Goal: Task Accomplishment & Management: Complete application form

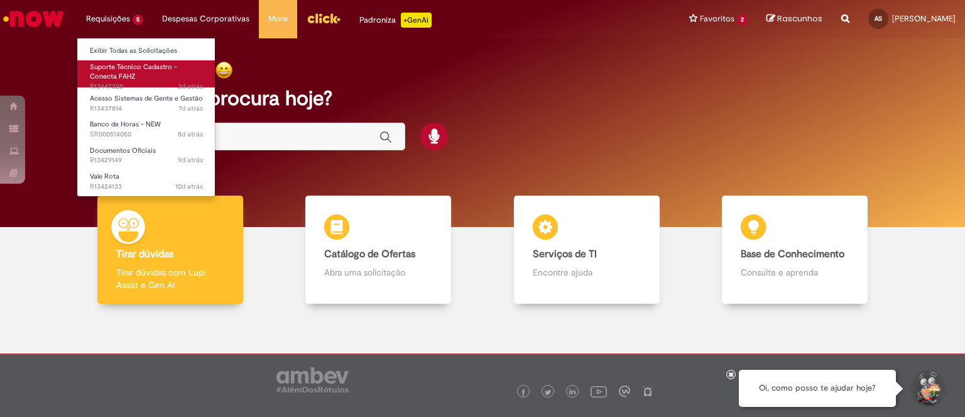
click at [138, 75] on link "Suporte Técnico Cadastro - Conecta FAHZ 3d atrás 3 dias atrás R13447320" at bounding box center [146, 73] width 138 height 27
click at [131, 75] on span "Suporte Técnico Cadastro - Conecta FAHZ" at bounding box center [133, 71] width 87 height 19
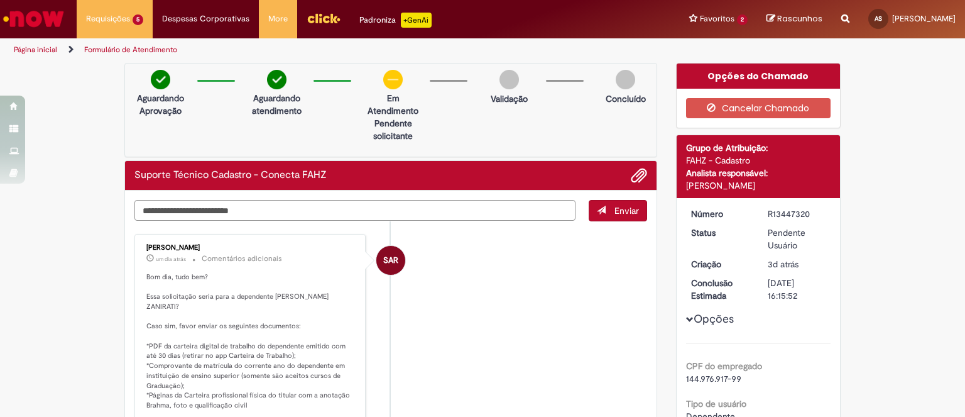
click at [288, 200] on textarea "Digite sua mensagem aqui..." at bounding box center [354, 210] width 441 height 21
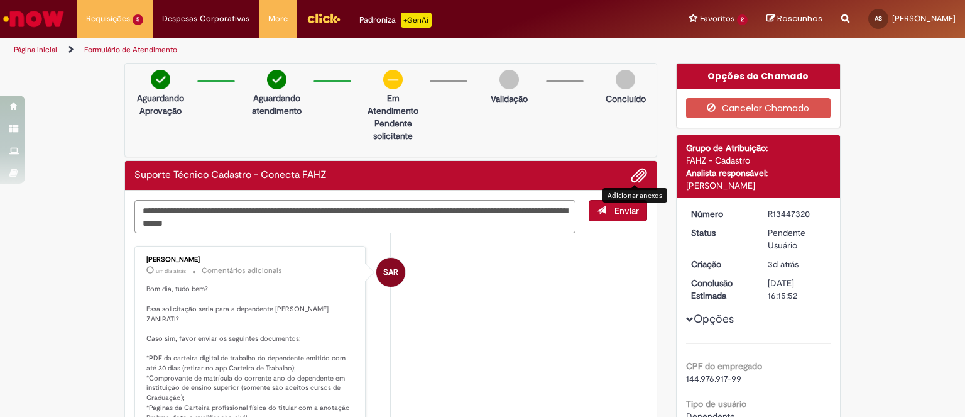
type textarea "**********"
click at [632, 175] on span "Adicionar anexos" at bounding box center [638, 175] width 15 height 15
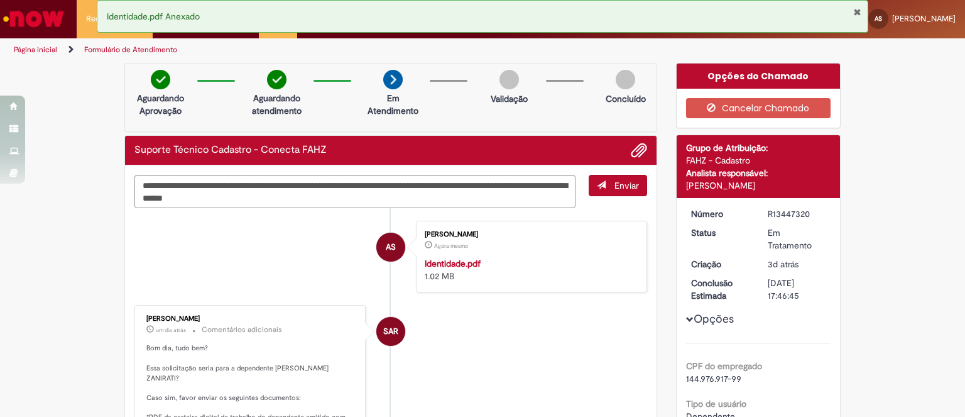
drag, startPoint x: 606, startPoint y: 178, endPoint x: 594, endPoint y: 178, distance: 11.3
click at [602, 177] on button "Enviar" at bounding box center [618, 185] width 58 height 21
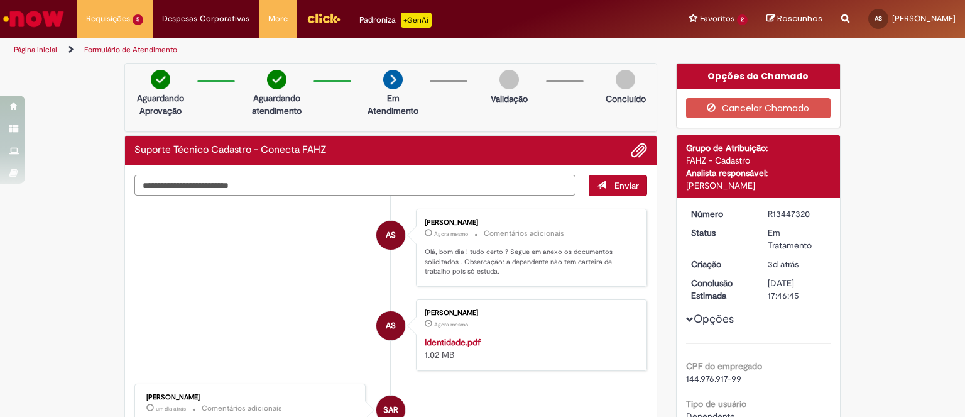
click at [455, 188] on textarea "Digite sua mensagem aqui..." at bounding box center [354, 185] width 441 height 21
click at [631, 148] on span "Adicionar anexos" at bounding box center [638, 150] width 15 height 15
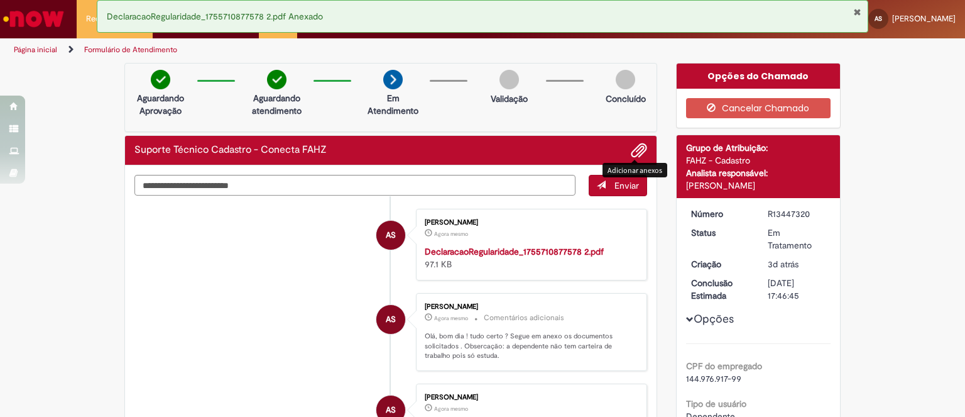
click at [631, 149] on span "Adicionar anexos" at bounding box center [638, 150] width 15 height 15
click at [632, 148] on span "Adicionar anexos" at bounding box center [638, 150] width 15 height 15
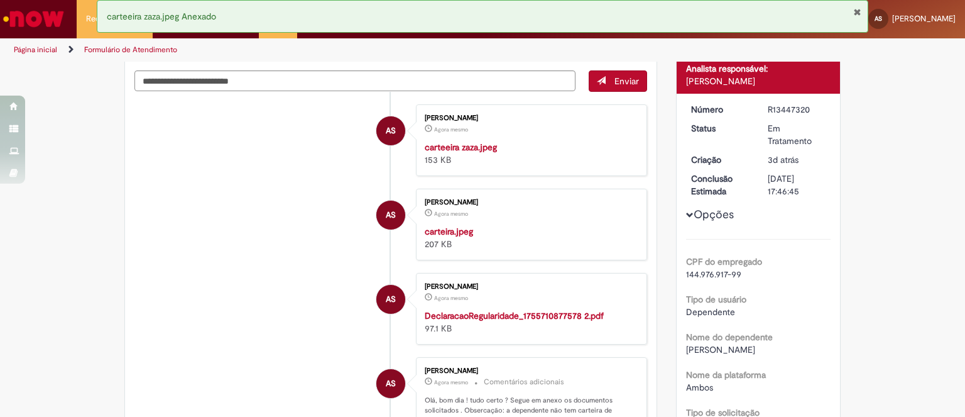
scroll to position [52, 0]
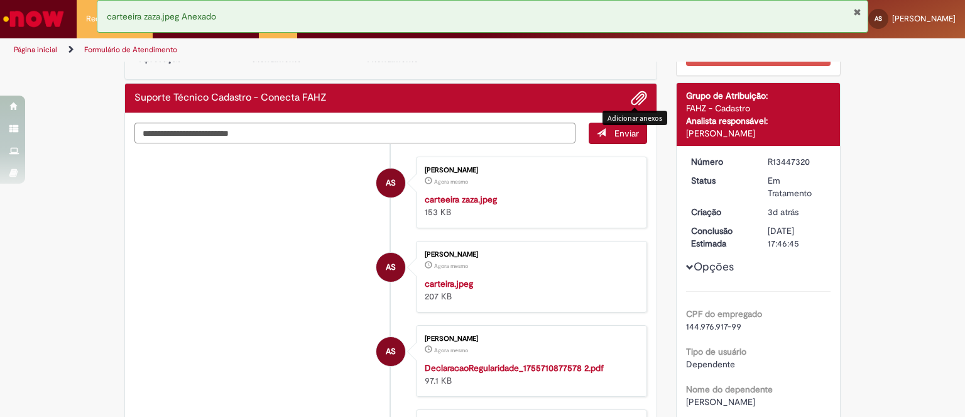
click at [641, 95] on span "Adicionar anexos" at bounding box center [638, 98] width 15 height 15
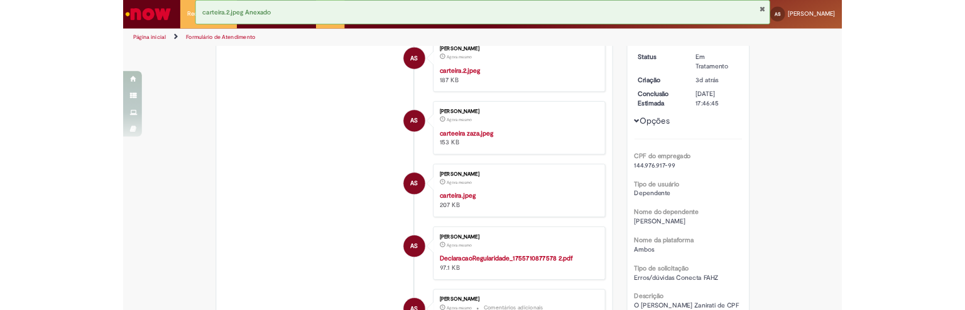
scroll to position [209, 0]
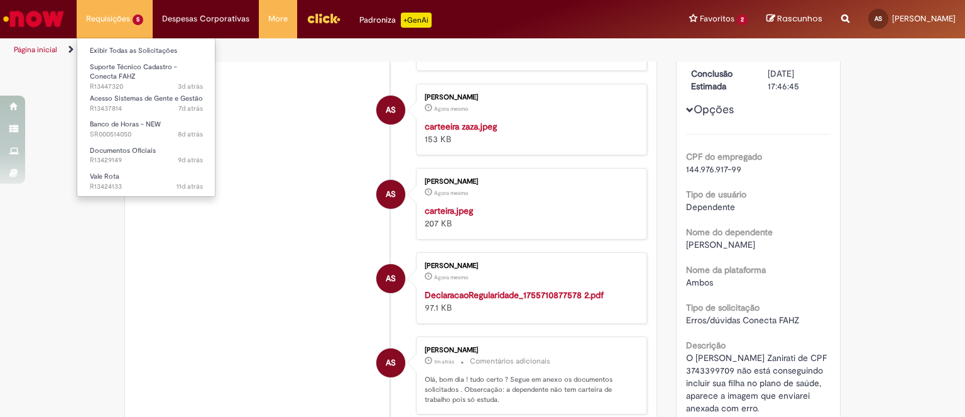
click at [121, 27] on li "Requisições 5 Exibir Todas as Solicitações Suporte Técnico Cadastro - Conecta F…" at bounding box center [115, 19] width 76 height 38
